Goal: Task Accomplishment & Management: Use online tool/utility

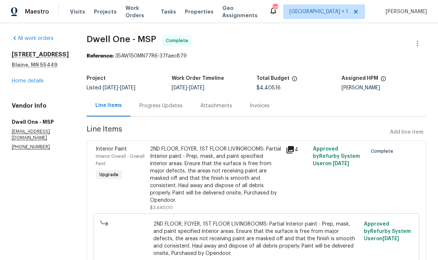
click at [39, 84] on link "Home details" at bounding box center [28, 80] width 32 height 5
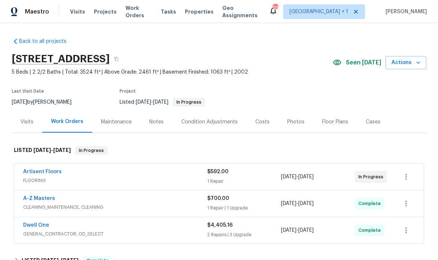
click at [291, 122] on div "Photos" at bounding box center [295, 121] width 17 height 7
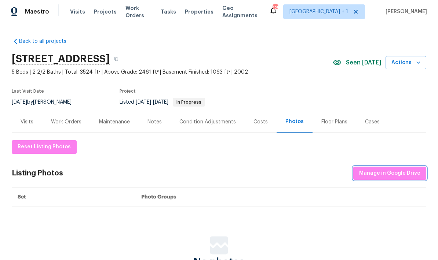
click at [411, 174] on span "Manage in Google Drive" at bounding box center [389, 173] width 61 height 9
click at [418, 62] on icon "button" at bounding box center [417, 62] width 7 height 7
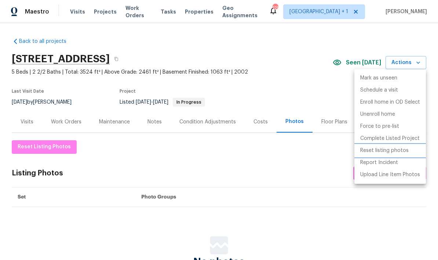
click at [400, 150] on p "Reset listing photos" at bounding box center [384, 151] width 48 height 8
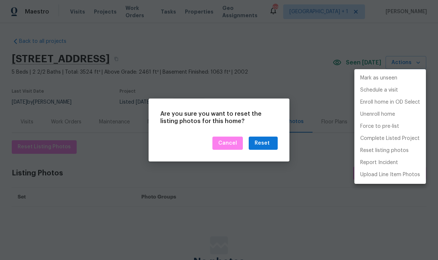
click at [268, 141] on div at bounding box center [219, 130] width 438 height 260
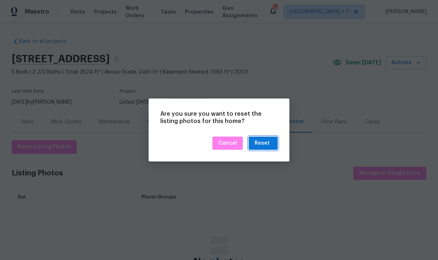
click at [268, 145] on div "Reset" at bounding box center [261, 143] width 15 height 9
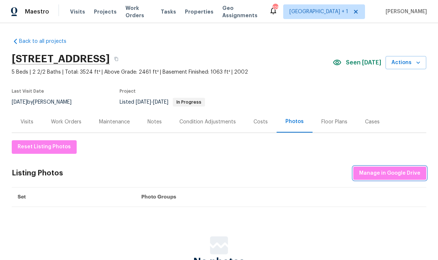
click at [403, 174] on span "Manage in Google Drive" at bounding box center [389, 173] width 61 height 9
